Goal: Transaction & Acquisition: Download file/media

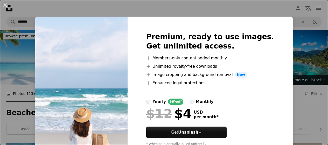
scroll to position [431, 0]
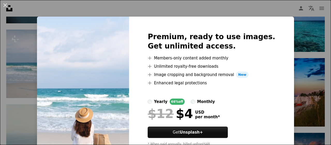
click at [284, 21] on div "An X shape Premium, ready to use images. Get unlimited access. A plus sign Memb…" at bounding box center [165, 72] width 331 height 145
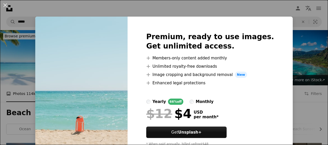
scroll to position [468, 0]
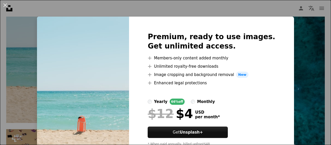
click at [297, 14] on div "An X shape Premium, ready to use images. Get unlimited access. A plus sign Memb…" at bounding box center [165, 72] width 331 height 145
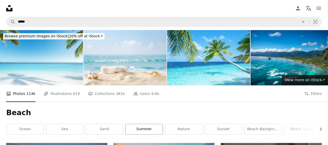
click at [140, 129] on link "summer" at bounding box center [143, 129] width 37 height 10
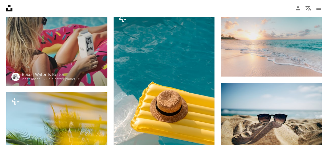
scroll to position [76, 0]
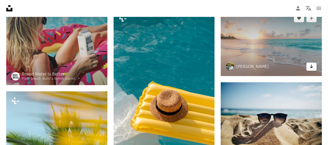
click at [308, 65] on link "Arrow pointing down" at bounding box center [311, 66] width 10 height 8
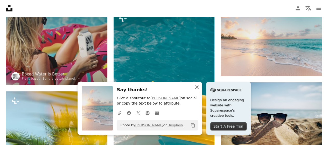
click at [196, 85] on icon "An X shape" at bounding box center [196, 87] width 6 height 6
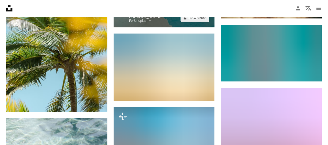
scroll to position [207, 0]
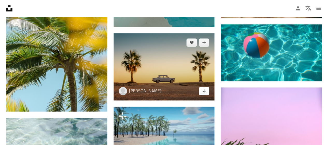
click at [203, 88] on icon "Arrow pointing down" at bounding box center [204, 91] width 4 height 6
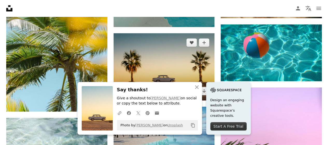
click at [201, 73] on img at bounding box center [163, 66] width 101 height 67
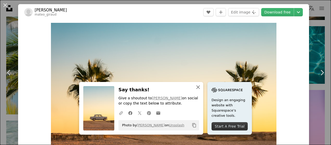
click at [195, 91] on button "An X shape Close" at bounding box center [198, 87] width 10 height 10
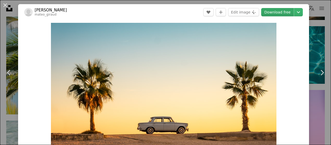
click at [268, 14] on link "Download free" at bounding box center [278, 12] width 33 height 8
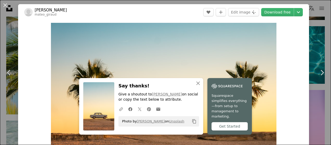
click at [317, 30] on div "An X shape Chevron left Chevron right Mateo Giraud mateo_giraud A heart A plus …" at bounding box center [165, 72] width 331 height 145
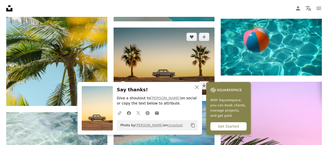
scroll to position [234, 0]
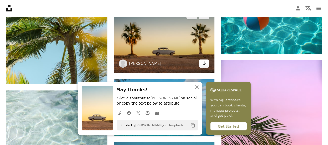
click at [207, 64] on link "Arrow pointing down" at bounding box center [204, 63] width 10 height 8
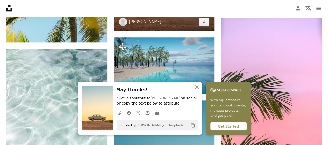
scroll to position [302, 0]
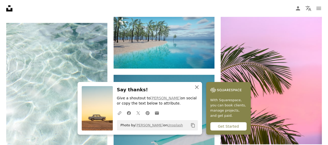
click at [195, 85] on icon "An X shape" at bounding box center [196, 87] width 6 height 6
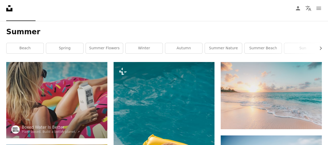
scroll to position [0, 0]
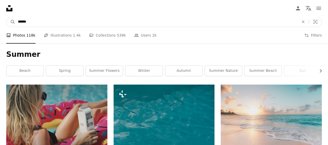
click at [64, 26] on input "******" at bounding box center [156, 22] width 282 height 10
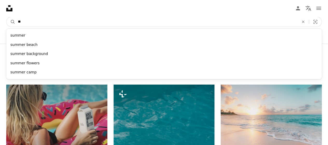
type input "*"
type input "*****"
click button "A magnifying glass" at bounding box center [10, 22] width 9 height 10
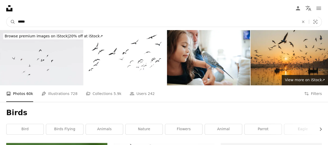
click at [32, 22] on input "*****" at bounding box center [156, 22] width 282 height 10
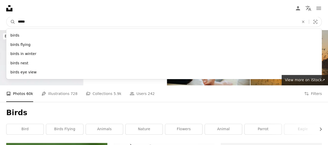
type input "****"
click button "A magnifying glass" at bounding box center [10, 22] width 9 height 10
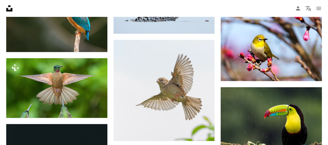
scroll to position [424, 0]
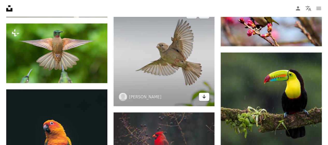
click at [206, 96] on icon "Arrow pointing down" at bounding box center [204, 96] width 4 height 6
